Goal: Transaction & Acquisition: Purchase product/service

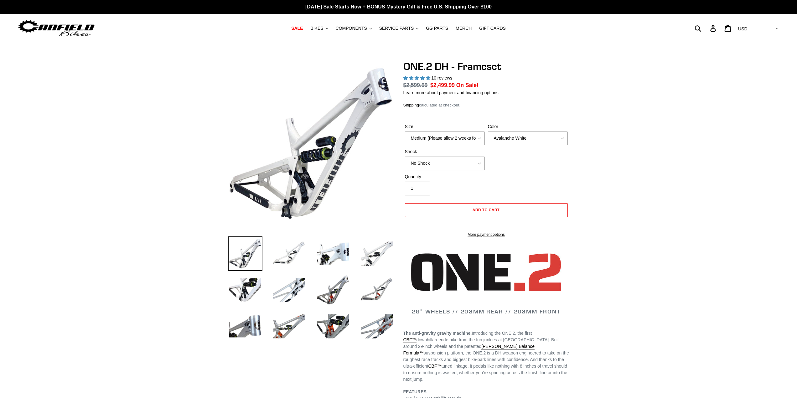
select select "highest-rating"
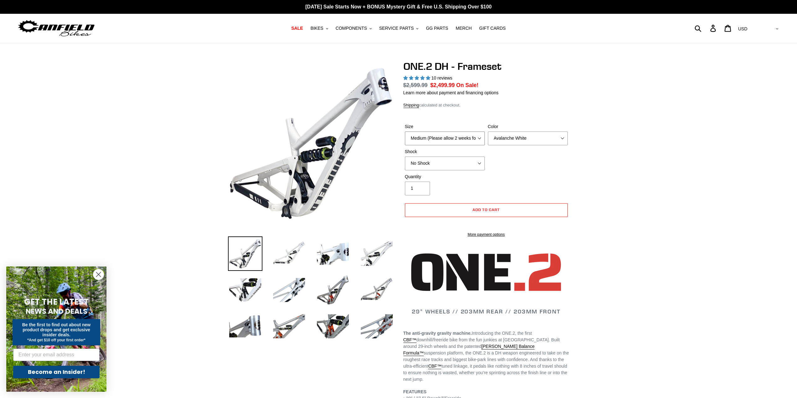
click at [449, 139] on select "Medium (Please allow 2 weeks for delivery) Large (Sold Out)" at bounding box center [445, 139] width 80 height 14
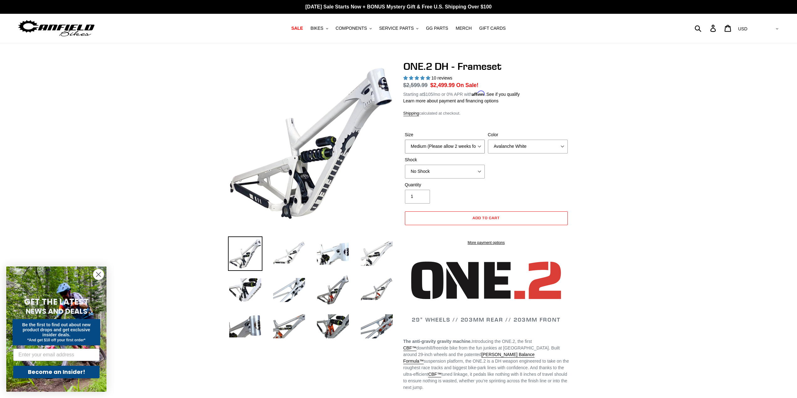
click at [450, 140] on select "Medium (Please allow 2 weeks for delivery) Large (Sold Out)" at bounding box center [445, 147] width 80 height 14
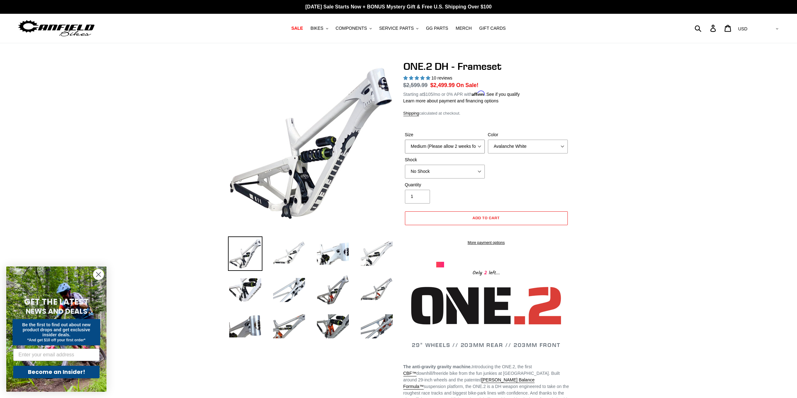
click at [447, 145] on select "Medium (Please allow 2 weeks for delivery) Large (Sold Out)" at bounding box center [445, 147] width 80 height 14
select select "Large (Sold Out)"
click at [405, 140] on select "Medium (Please allow 2 weeks for delivery) Large (Sold Out)" at bounding box center [445, 147] width 80 height 14
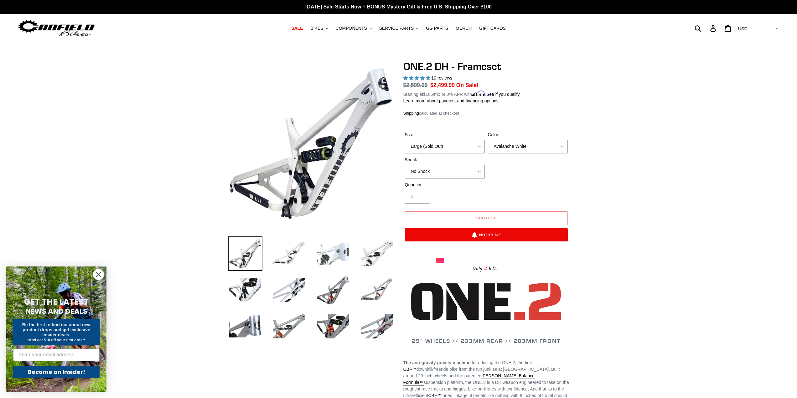
click at [338, 253] on img at bounding box center [333, 254] width 34 height 34
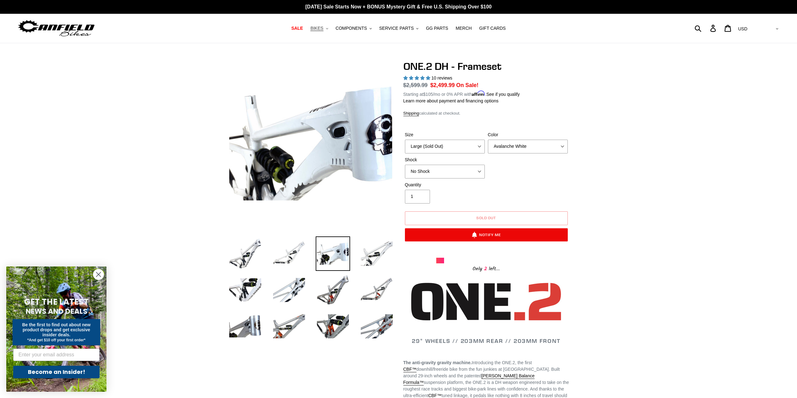
click at [323, 30] on span "BIKES" at bounding box center [317, 28] width 13 height 5
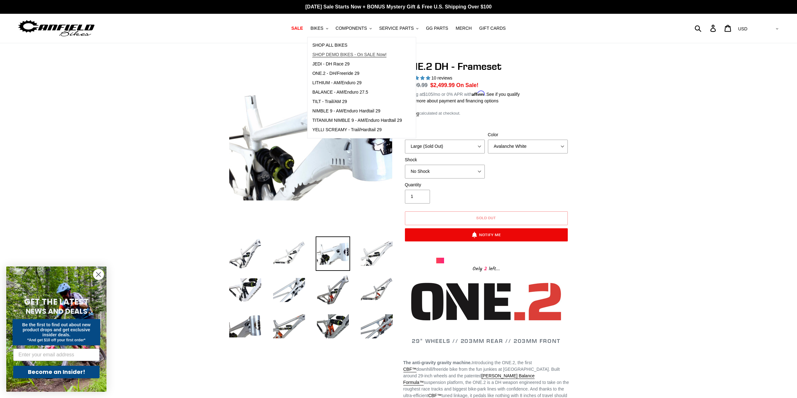
click at [339, 53] on span "SHOP DEMO BIKES - On SALE Now!" at bounding box center [349, 54] width 74 height 5
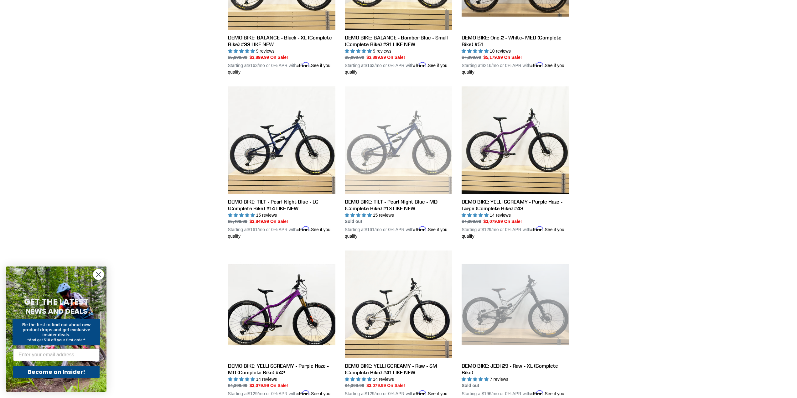
scroll to position [282, 0]
